Goal: Transaction & Acquisition: Register for event/course

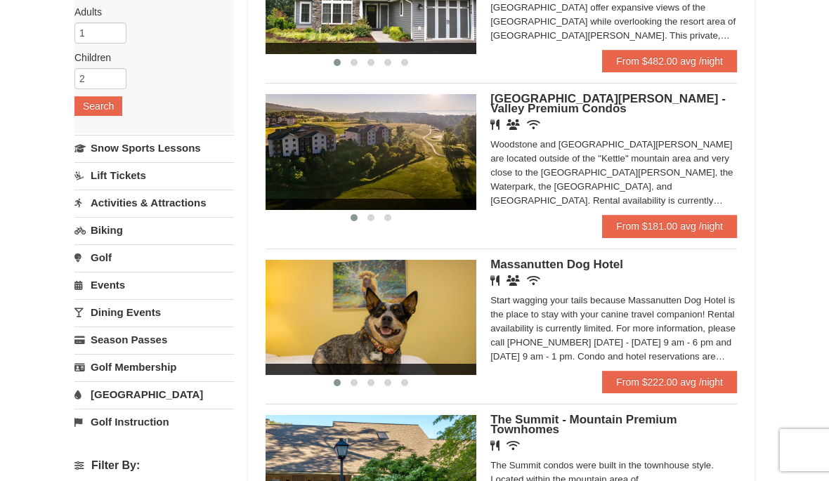
scroll to position [214, 0]
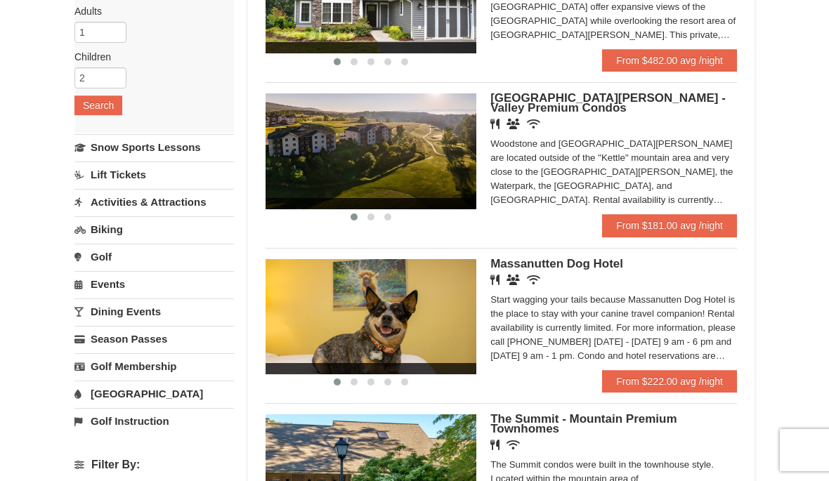
click at [220, 149] on link "Snow Sports Lessons" at bounding box center [155, 147] width 160 height 26
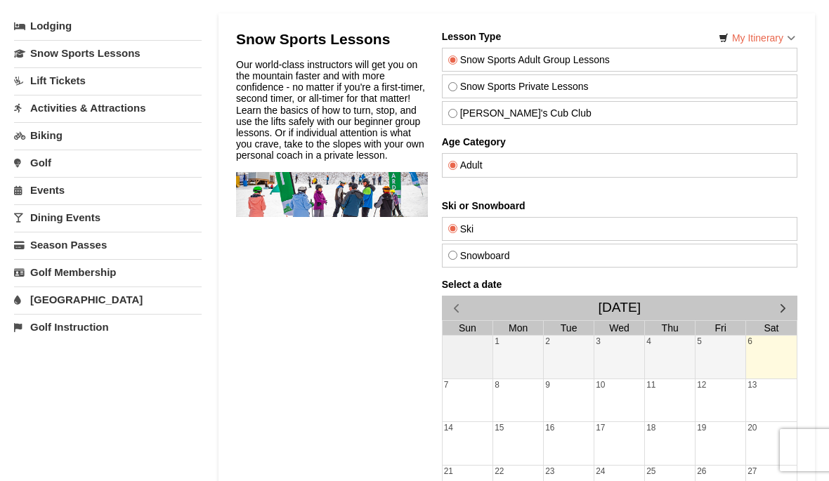
scroll to position [80, 0]
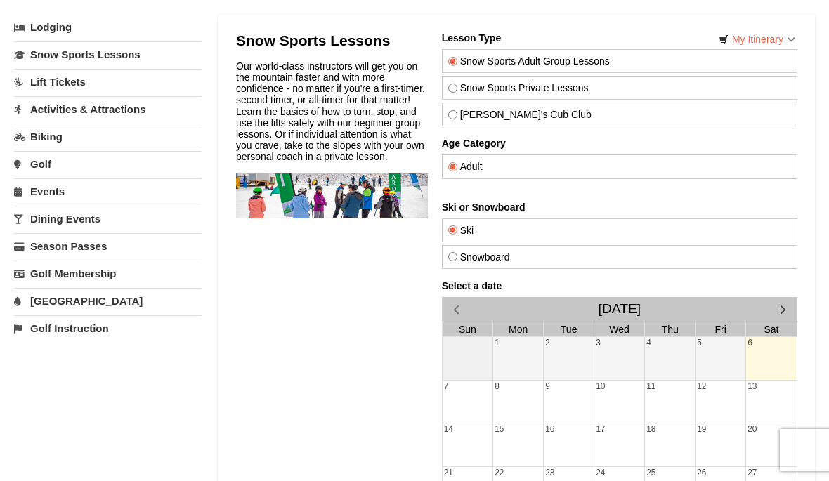
click at [745, 157] on div "Adult" at bounding box center [620, 167] width 356 height 24
click at [744, 157] on div "Adult" at bounding box center [620, 167] width 356 height 24
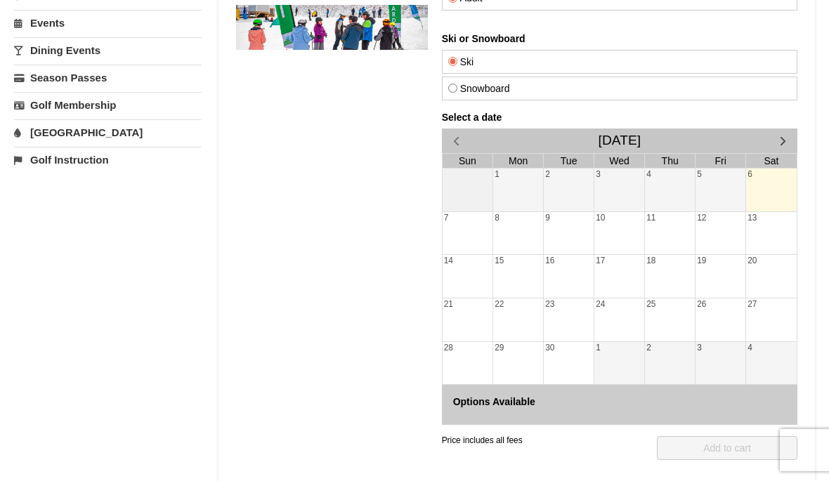
scroll to position [323, 0]
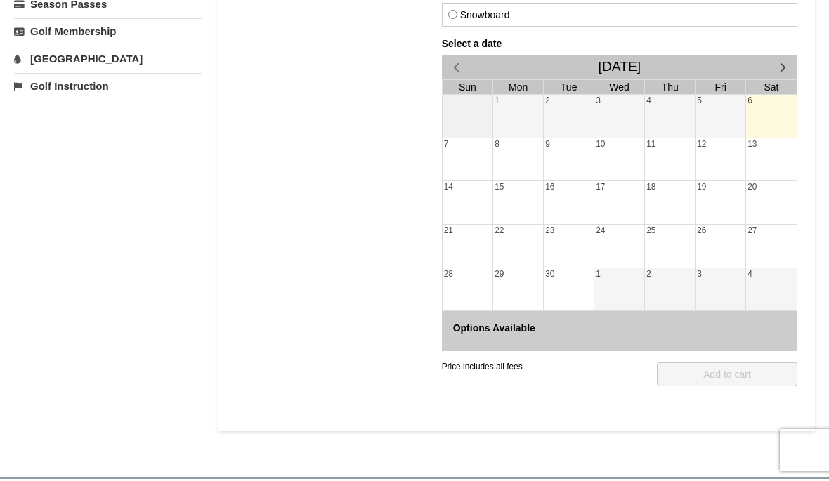
click at [768, 161] on div at bounding box center [771, 161] width 51 height 20
click at [777, 157] on div at bounding box center [771, 161] width 51 height 20
click at [772, 157] on div at bounding box center [771, 161] width 51 height 20
click at [788, 60] on span "button" at bounding box center [783, 67] width 15 height 15
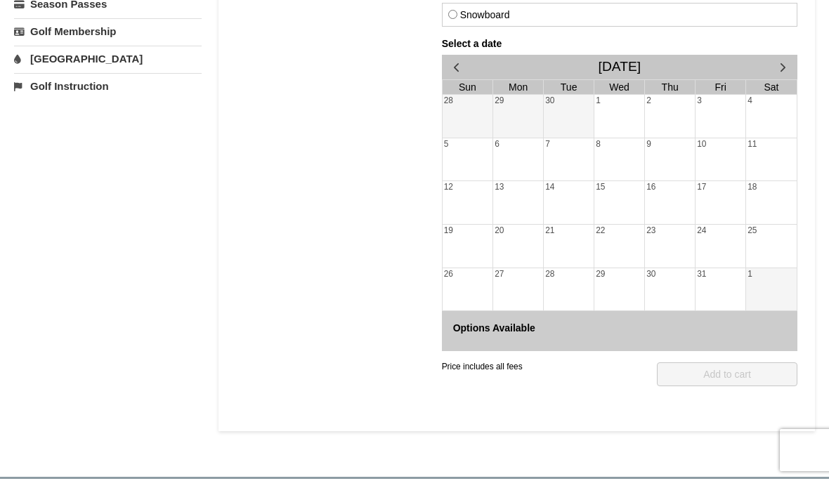
click at [460, 62] on span "button" at bounding box center [456, 67] width 15 height 15
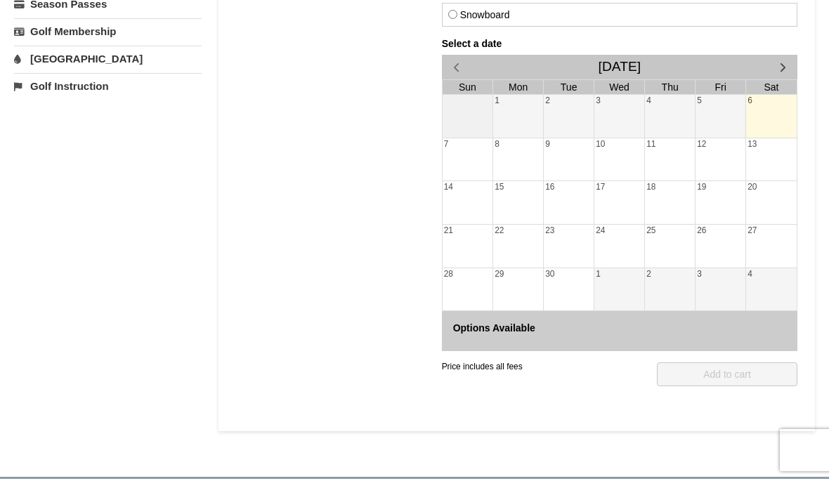
click at [767, 157] on div at bounding box center [771, 161] width 51 height 20
click at [493, 46] on h4 "Select a date" at bounding box center [620, 43] width 356 height 11
click at [709, 202] on div at bounding box center [721, 205] width 50 height 20
click at [742, 211] on div at bounding box center [721, 205] width 50 height 20
click at [775, 181] on div "20" at bounding box center [771, 187] width 51 height 13
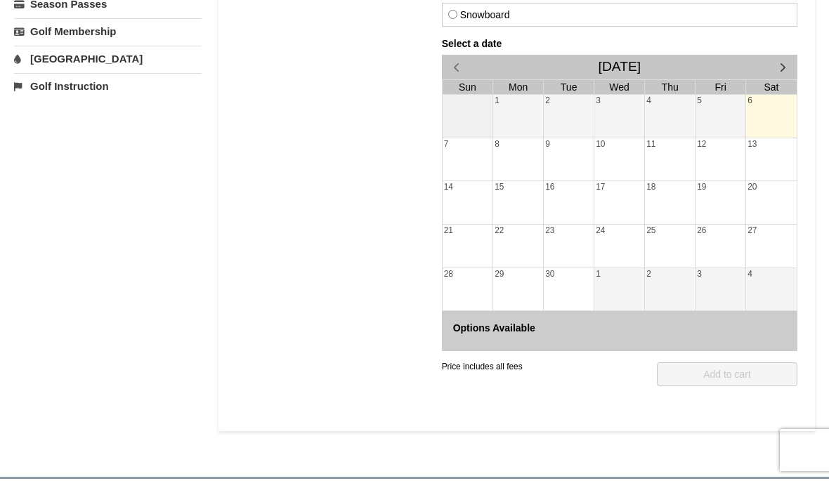
click at [645, 215] on div "17" at bounding box center [620, 202] width 50 height 43
click at [621, 211] on div at bounding box center [620, 205] width 50 height 20
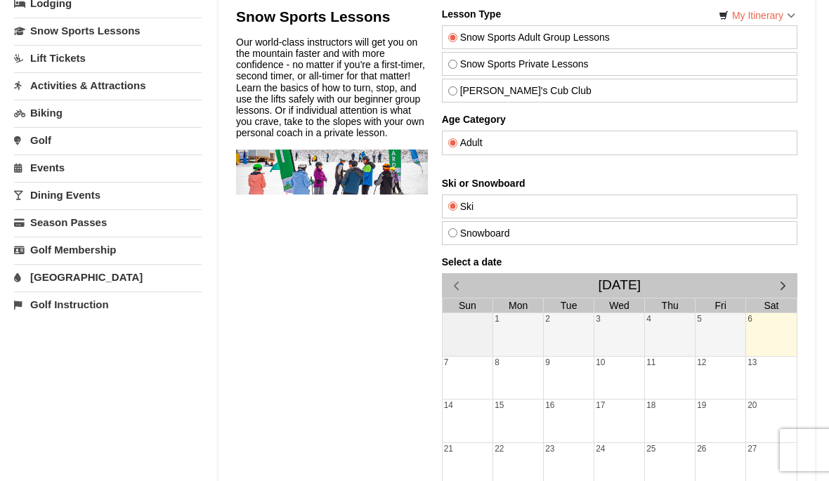
scroll to position [0, 0]
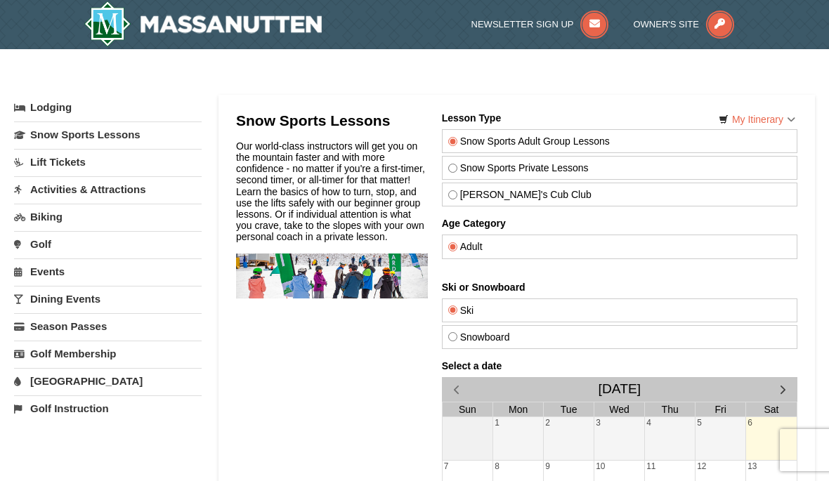
click at [178, 159] on link "Lift Tickets" at bounding box center [108, 162] width 188 height 26
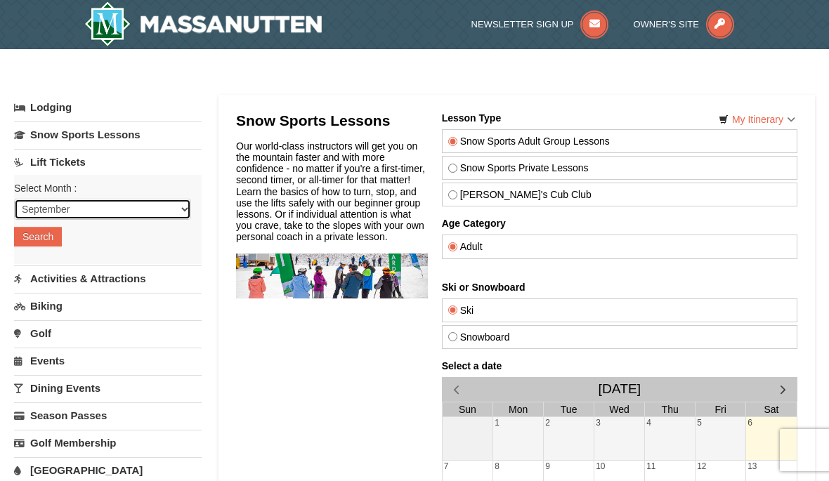
click at [185, 210] on select "September October November December January February March April May June July …" at bounding box center [102, 209] width 177 height 21
click at [186, 209] on select "September October November December January February March April May June July …" at bounding box center [102, 209] width 177 height 21
select select "9"
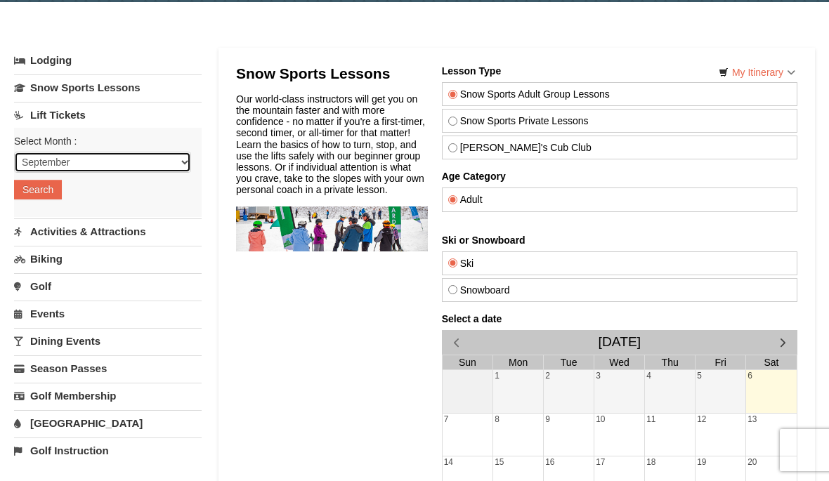
scroll to position [15, 0]
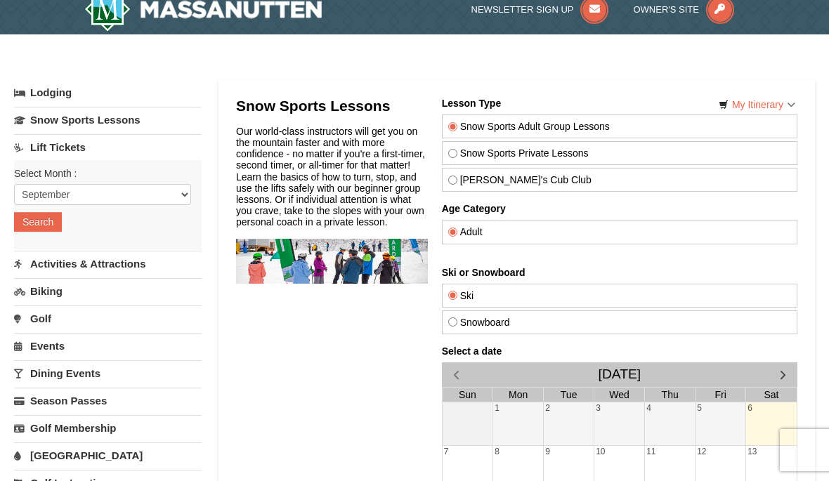
click at [191, 121] on link "Snow Sports Lessons" at bounding box center [108, 120] width 188 height 26
